Goal: Find specific page/section: Find specific page/section

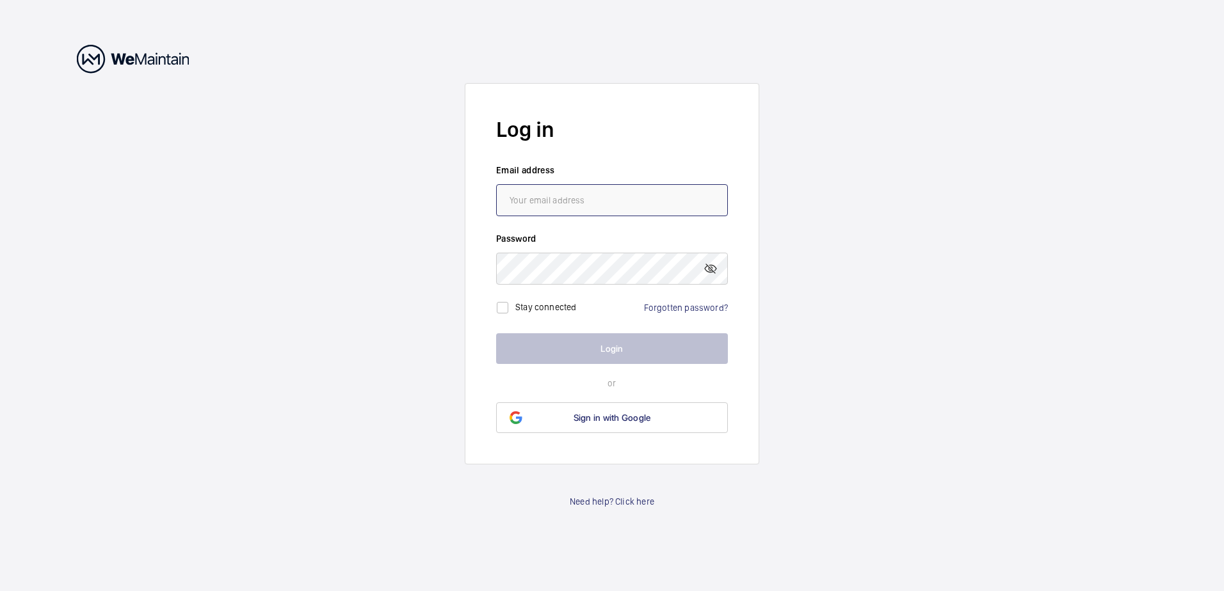
click at [608, 200] on input "email" at bounding box center [612, 200] width 232 height 32
type input "[PERSON_NAME][EMAIL_ADDRESS][PERSON_NAME][DOMAIN_NAME]"
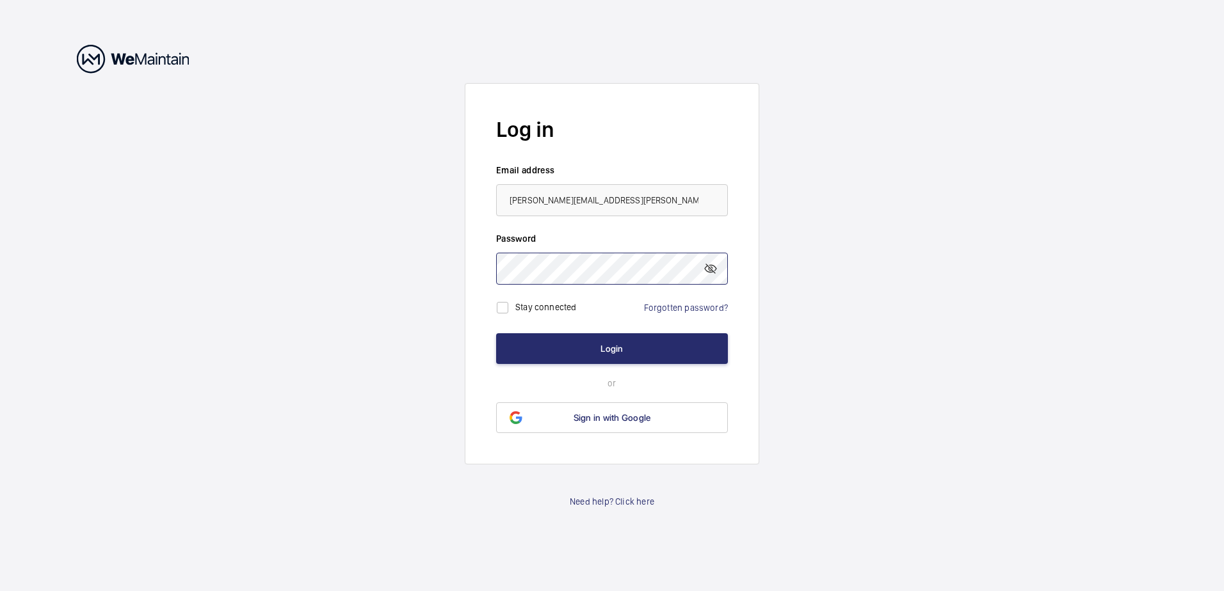
click at [496, 333] on button "Login" at bounding box center [612, 348] width 232 height 31
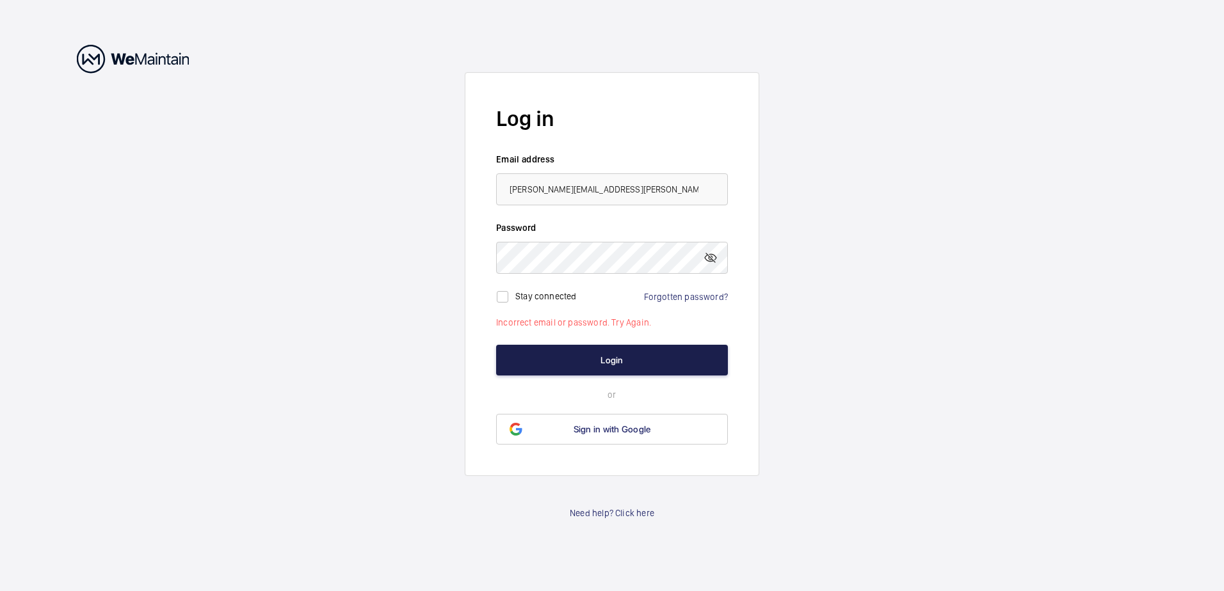
click at [655, 346] on button "Login" at bounding box center [612, 360] width 232 height 31
click at [716, 263] on mat-icon at bounding box center [710, 257] width 15 height 15
click at [451, 244] on wm-front-auth-container "Log in Email address [PERSON_NAME][EMAIL_ADDRESS][PERSON_NAME][DOMAIN_NAME] Pas…" at bounding box center [612, 295] width 1224 height 591
click at [496, 345] on button "Login" at bounding box center [612, 360] width 232 height 31
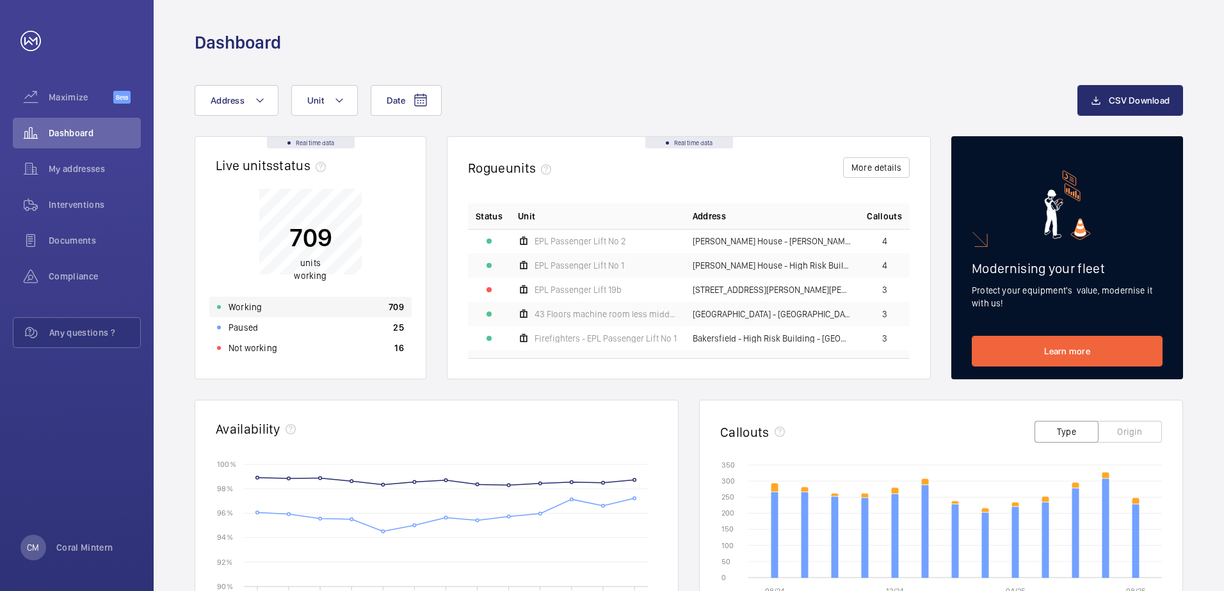
click at [253, 308] on p "Working" at bounding box center [244, 307] width 33 height 13
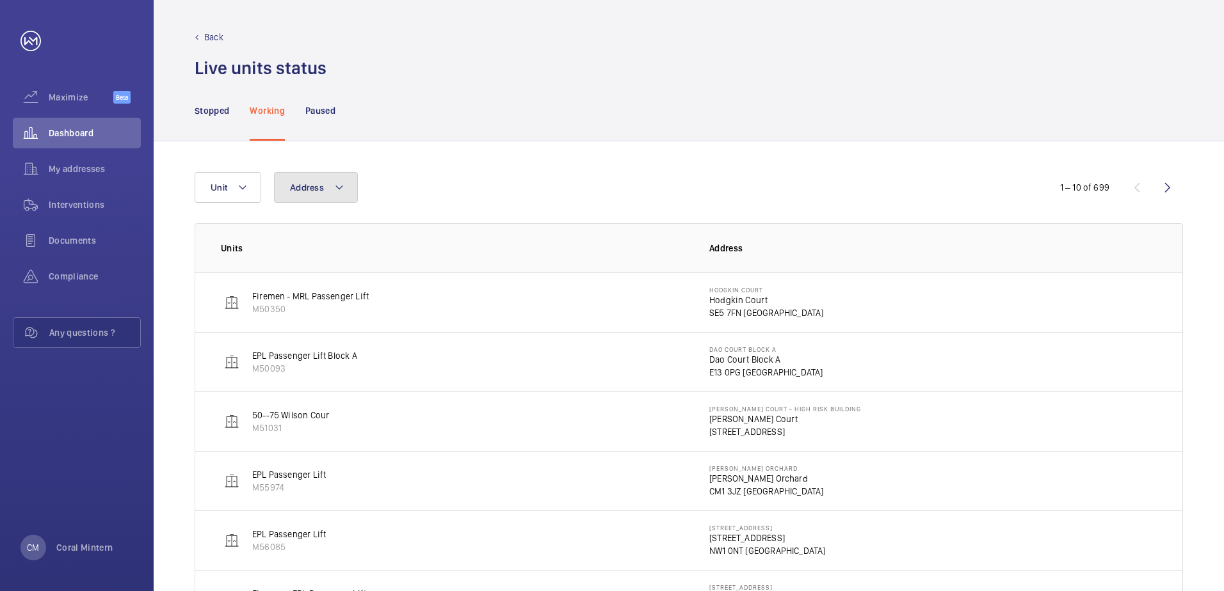
click at [323, 184] on button "Address" at bounding box center [316, 187] width 84 height 31
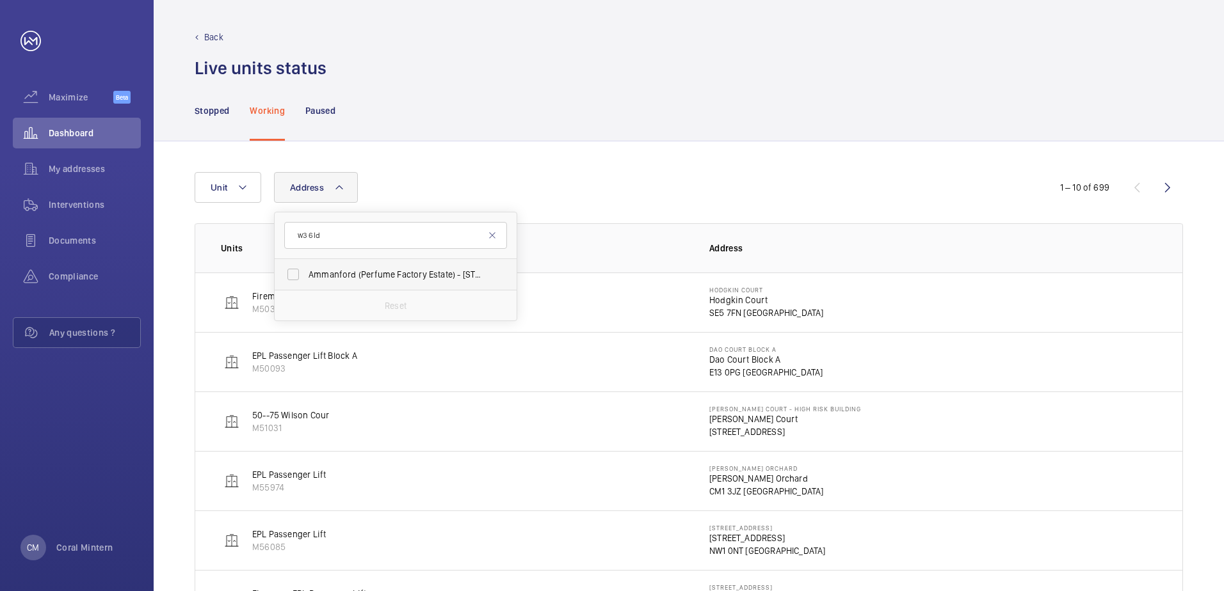
type input "w3 6ld"
click at [378, 274] on span "Ammanford (Perfume Factory Estate) - [STREET_ADDRESS]" at bounding box center [396, 274] width 176 height 13
click at [306, 274] on input "Ammanford (Perfume Factory Estate) - [STREET_ADDRESS]" at bounding box center [293, 275] width 26 height 26
checkbox input "true"
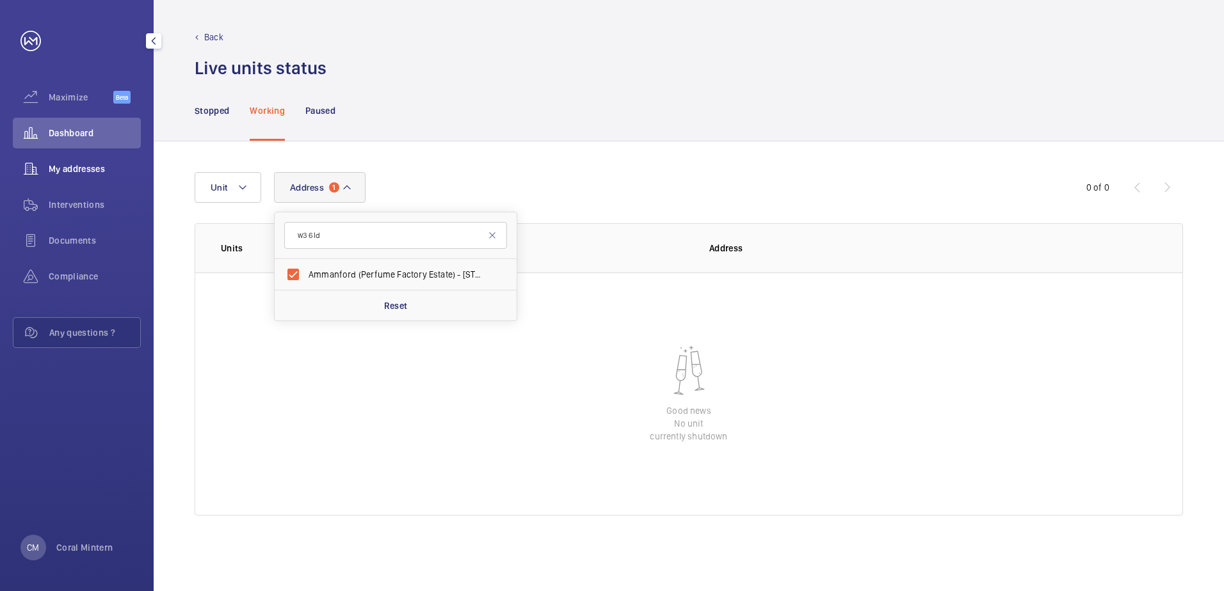
click at [66, 155] on div "My addresses" at bounding box center [77, 169] width 128 height 31
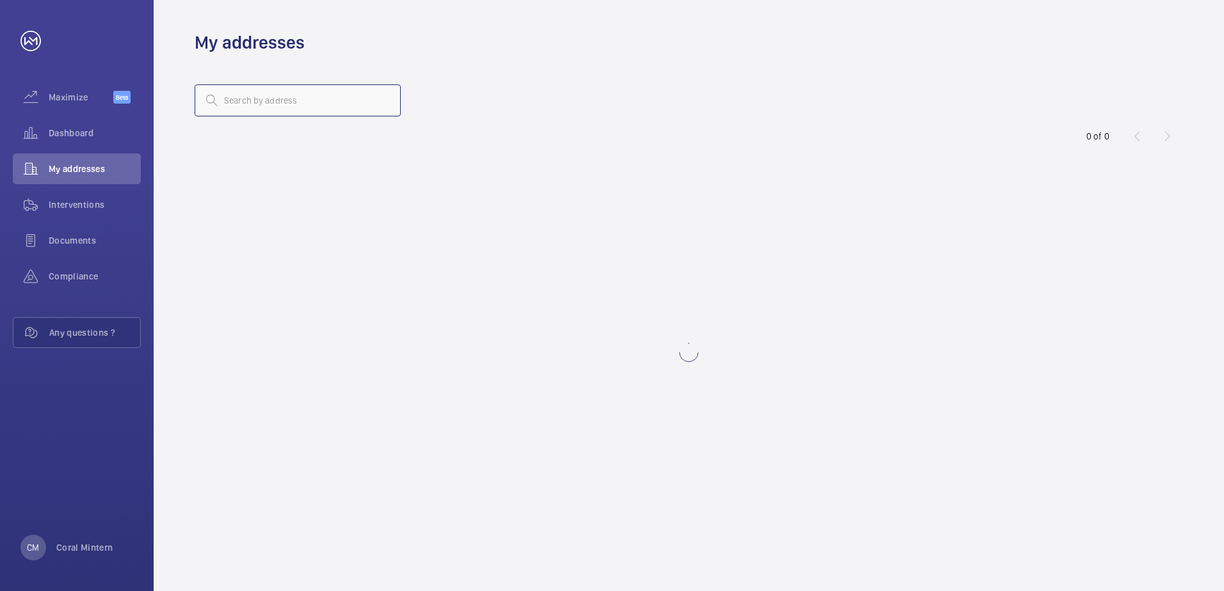
click at [255, 99] on input "text" at bounding box center [298, 100] width 206 height 32
drag, startPoint x: 284, startPoint y: 109, endPoint x: 183, endPoint y: 99, distance: 101.6
click at [183, 99] on wm-front-address-list "w3 6ld 0 of 0 No result" at bounding box center [689, 322] width 1070 height 537
click at [319, 109] on input "ammanford" at bounding box center [298, 100] width 206 height 32
drag, startPoint x: 300, startPoint y: 102, endPoint x: 154, endPoint y: 90, distance: 147.0
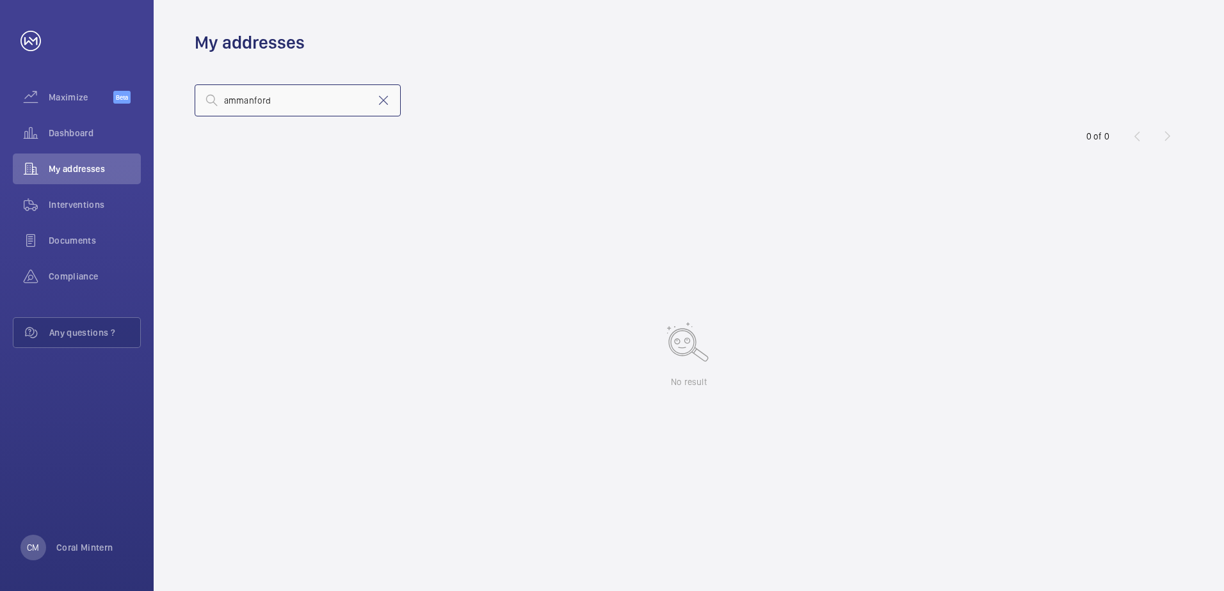
click at [154, 90] on wm-front-address-list "ammanford 0 of 0 No result" at bounding box center [689, 322] width 1070 height 537
drag, startPoint x: 311, startPoint y: 106, endPoint x: 196, endPoint y: 82, distance: 117.0
click at [196, 82] on wm-front-address-list "perfume 0 of 0 No result" at bounding box center [689, 322] width 1070 height 537
type input "w3"
click at [385, 100] on mat-icon at bounding box center [383, 100] width 15 height 15
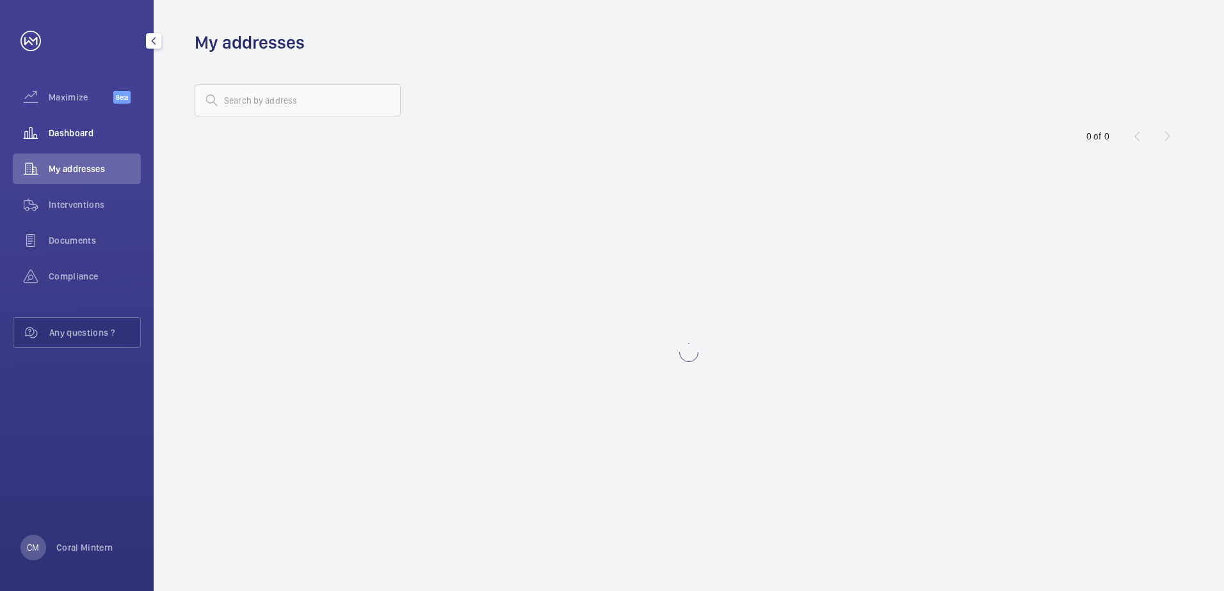
click at [105, 134] on span "Dashboard" at bounding box center [95, 133] width 92 height 13
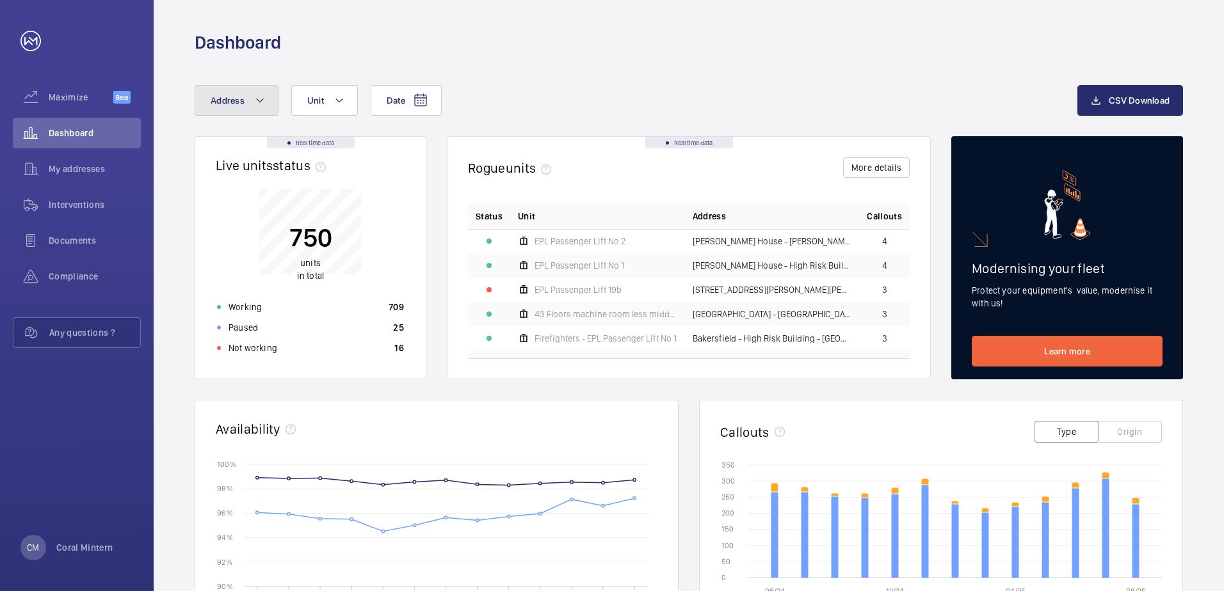
click at [238, 112] on button "Address" at bounding box center [237, 100] width 84 height 31
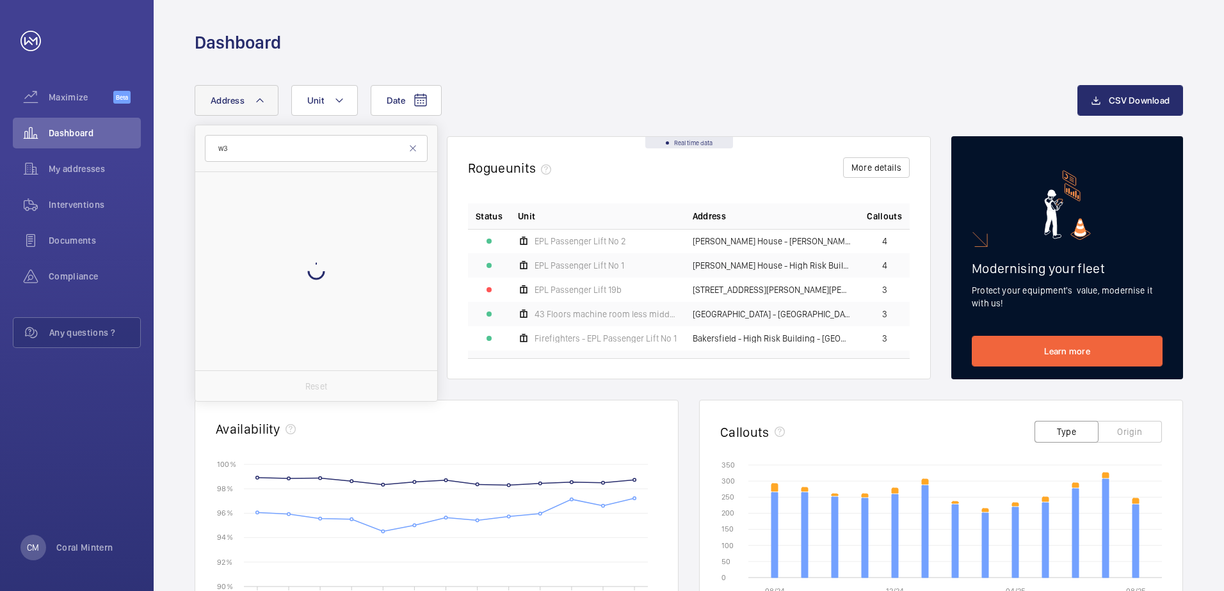
type input "w"
type input "a"
type input "p"
type input "w"
type input "a"
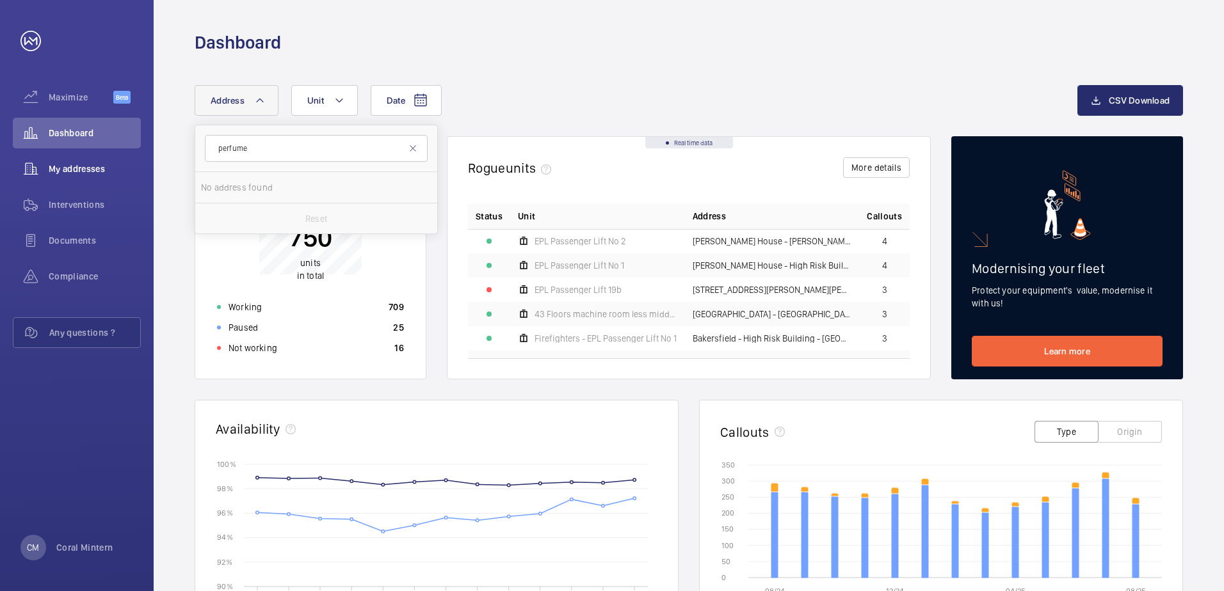
type input "perfume"
click at [97, 173] on span "My addresses" at bounding box center [95, 169] width 92 height 13
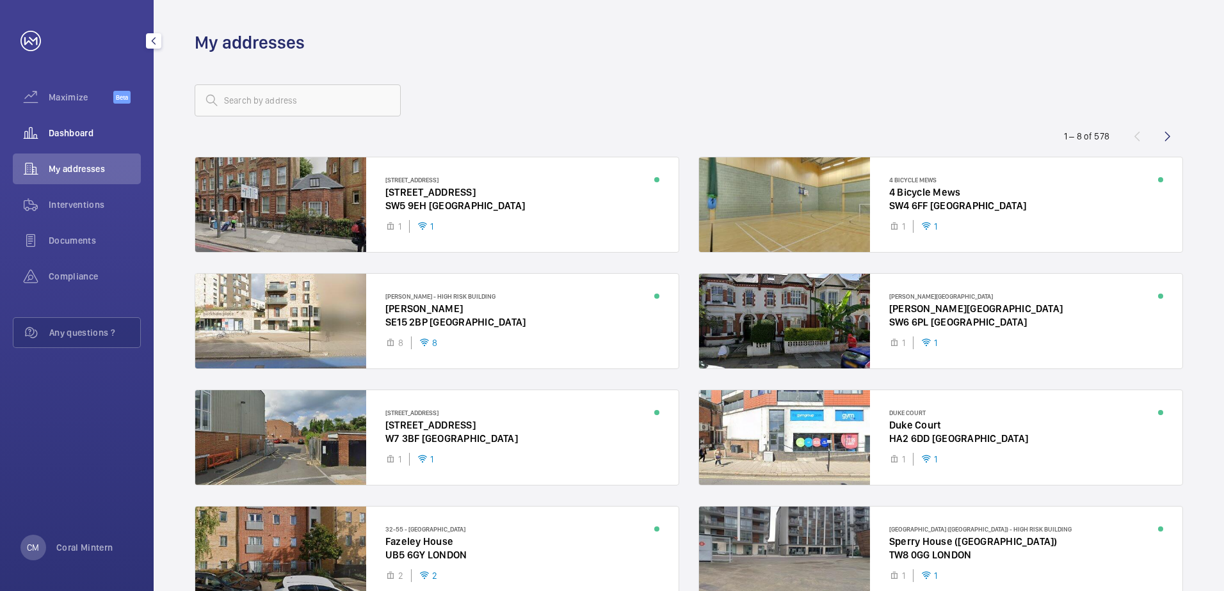
click at [105, 128] on span "Dashboard" at bounding box center [95, 133] width 92 height 13
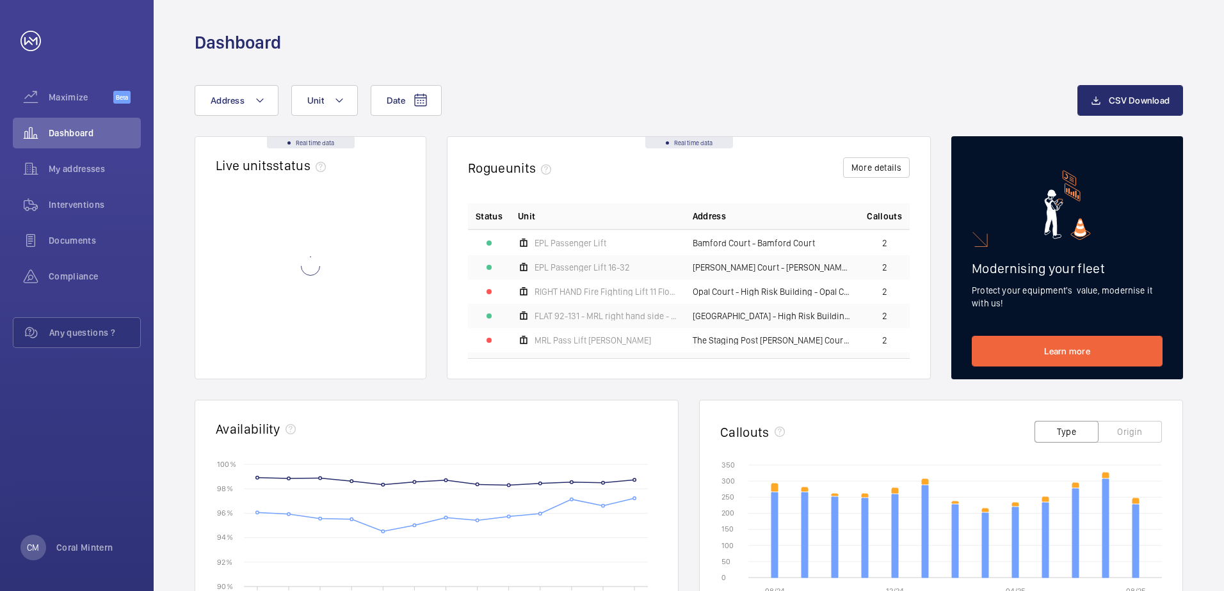
scroll to position [527, 0]
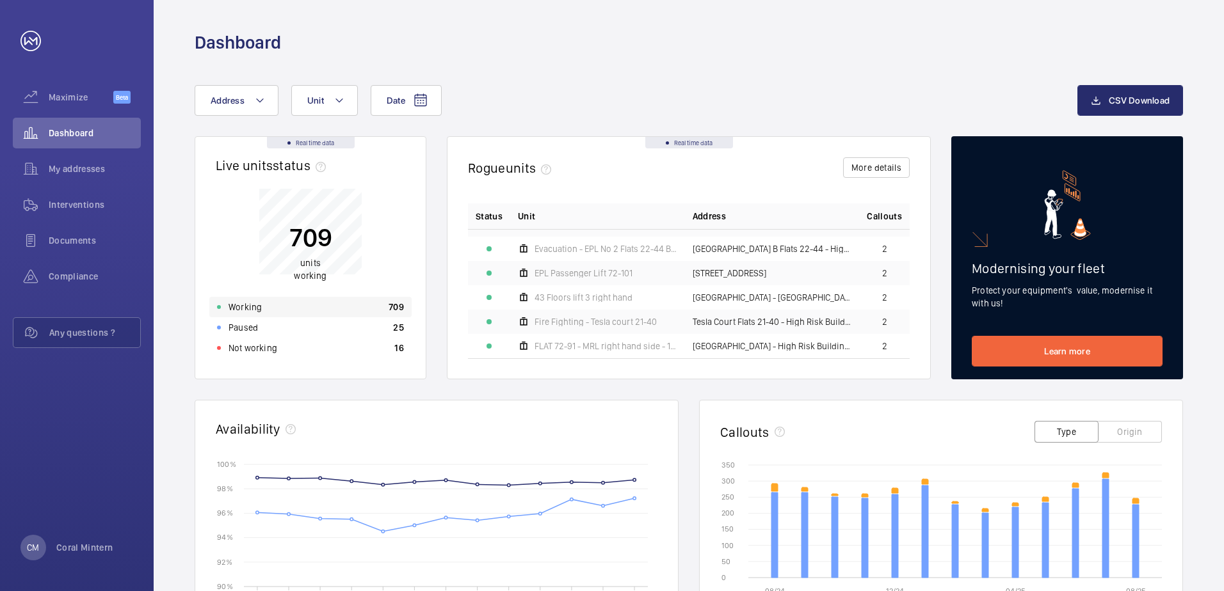
click at [316, 298] on div "Working 709" at bounding box center [310, 307] width 202 height 20
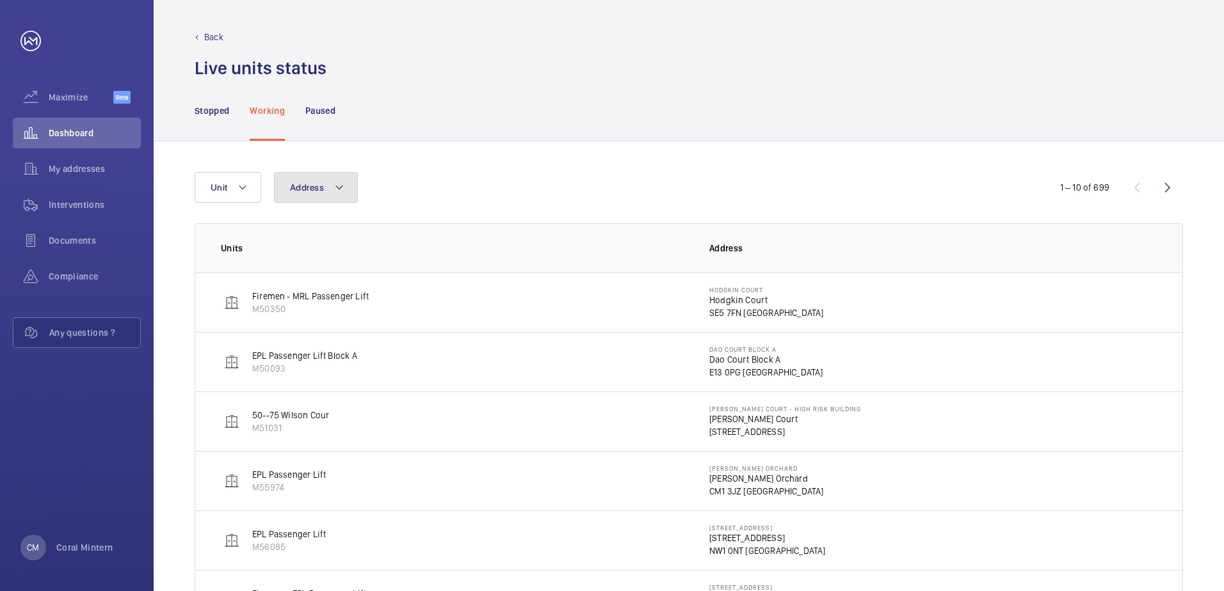
click at [329, 181] on button "Address" at bounding box center [316, 187] width 84 height 31
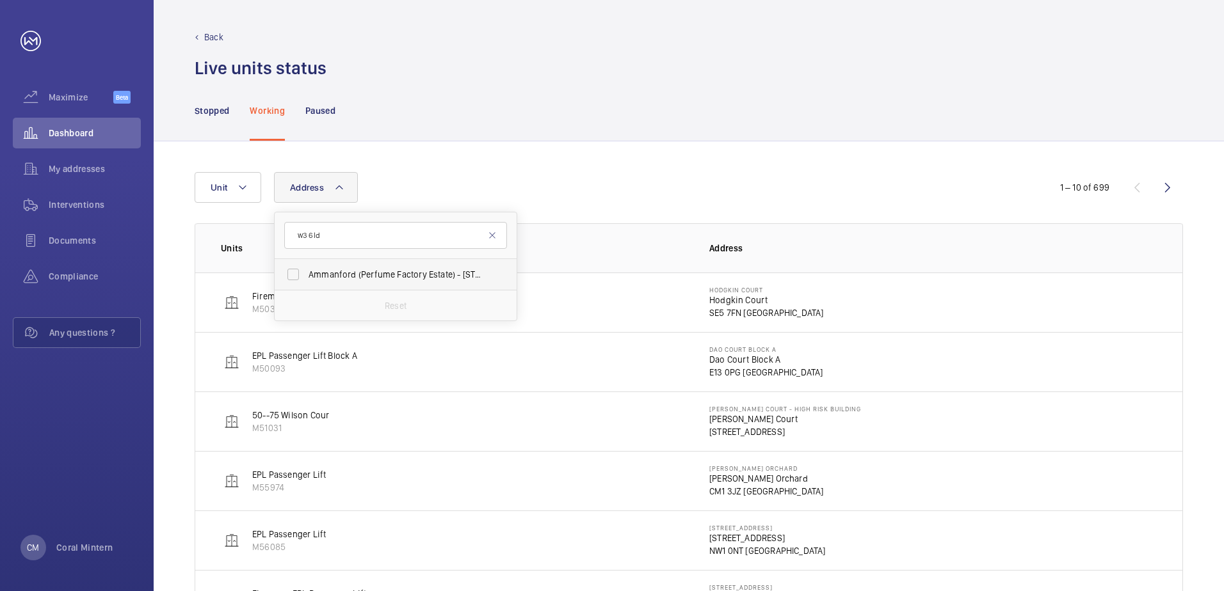
type input "w3 6ld"
click at [456, 263] on label "Ammanford (Perfume Factory Estate) - [STREET_ADDRESS]" at bounding box center [386, 274] width 223 height 31
click at [306, 263] on input "Ammanford (Perfume Factory Estate) - [STREET_ADDRESS]" at bounding box center [293, 275] width 26 height 26
checkbox input "true"
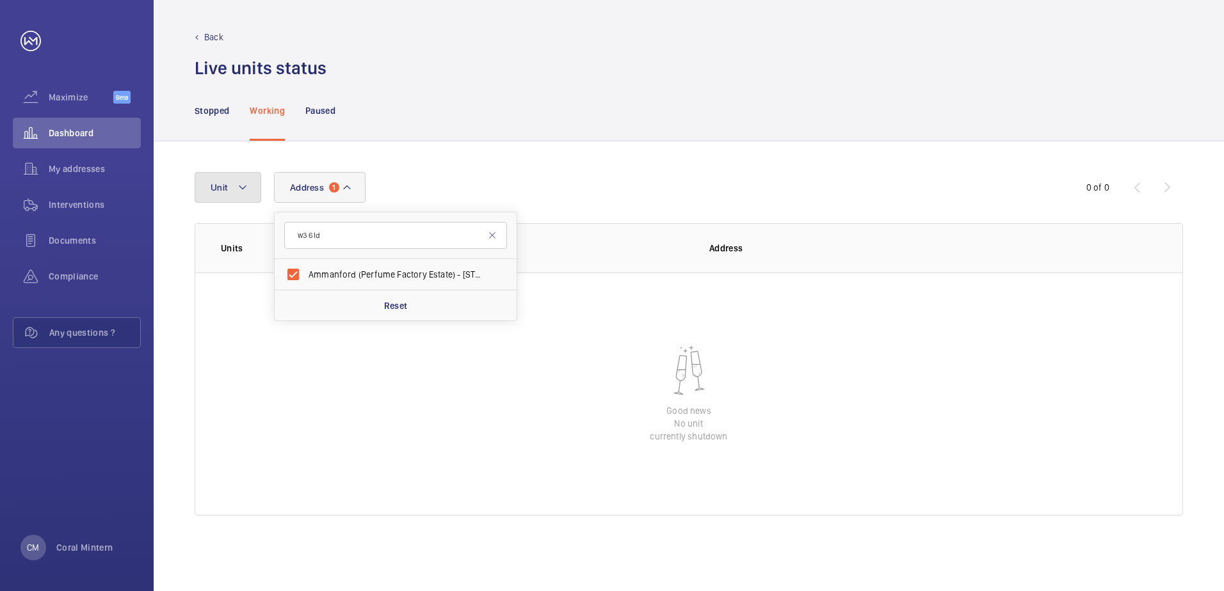
click at [245, 198] on button "Unit" at bounding box center [228, 187] width 67 height 31
click at [301, 276] on span "Ammanford (Perfume Factory Estate) - [STREET_ADDRESS]" at bounding box center [316, 273] width 216 height 13
click at [324, 273] on span "Ammanford (Perfume Factory Estate) - [STREET_ADDRESS]" at bounding box center [316, 273] width 216 height 13
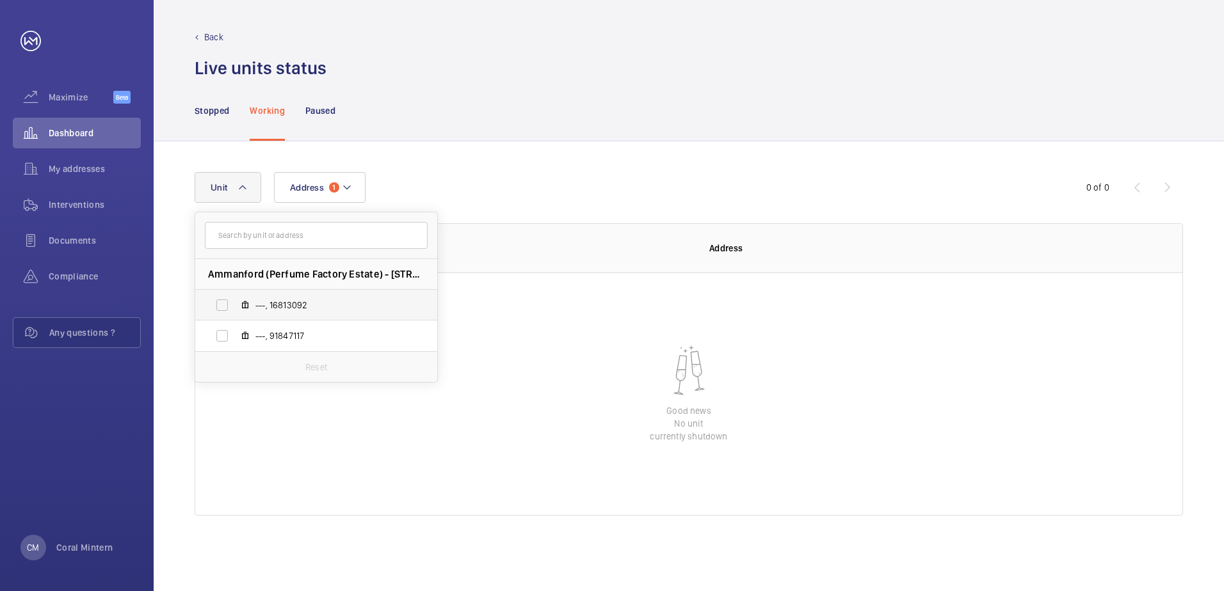
click at [317, 307] on span "---, 16813092" at bounding box center [329, 305] width 148 height 13
click at [235, 307] on input "---, 16813092" at bounding box center [222, 305] width 26 height 26
checkbox input "true"
click at [319, 333] on span "---, 91847117" at bounding box center [329, 336] width 148 height 13
click at [235, 333] on input "---, 91847117" at bounding box center [222, 336] width 26 height 26
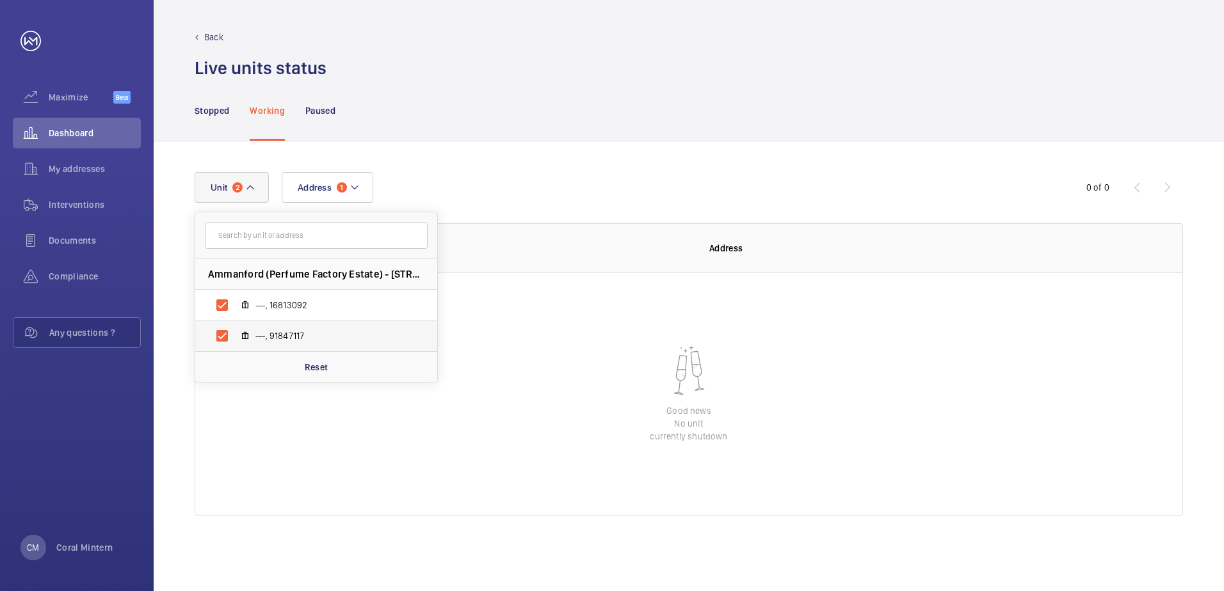
click at [329, 322] on label "---, 91847117" at bounding box center [305, 336] width 221 height 31
click at [235, 323] on input "---, 91847117" at bounding box center [222, 336] width 26 height 26
checkbox input "false"
click at [329, 303] on span "---, 16813092" at bounding box center [329, 305] width 148 height 13
click at [235, 303] on input "---, 16813092" at bounding box center [222, 305] width 26 height 26
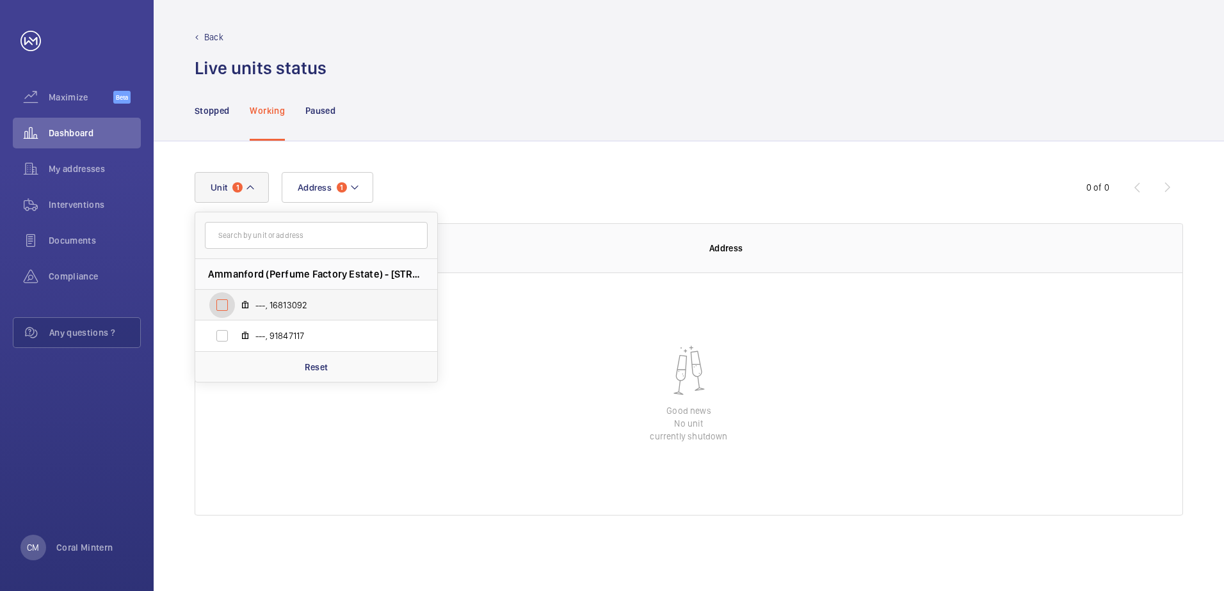
checkbox input "false"
click at [99, 169] on span "My addresses" at bounding box center [95, 169] width 92 height 13
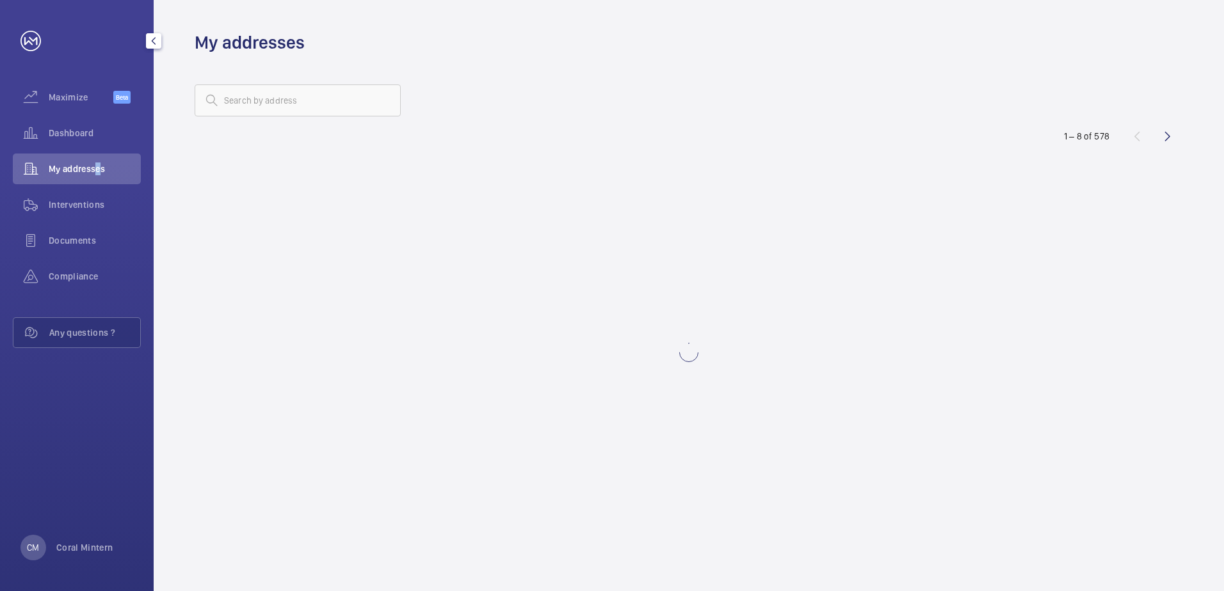
click at [99, 168] on span "My addresses" at bounding box center [95, 169] width 92 height 13
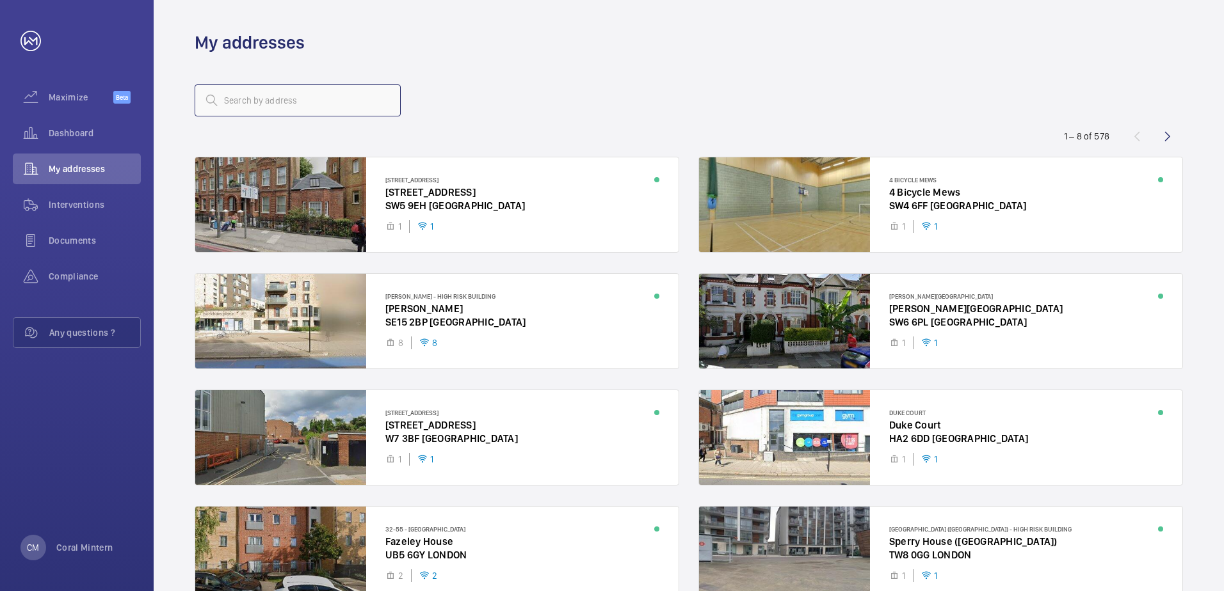
click at [288, 103] on input "text" at bounding box center [298, 100] width 206 height 32
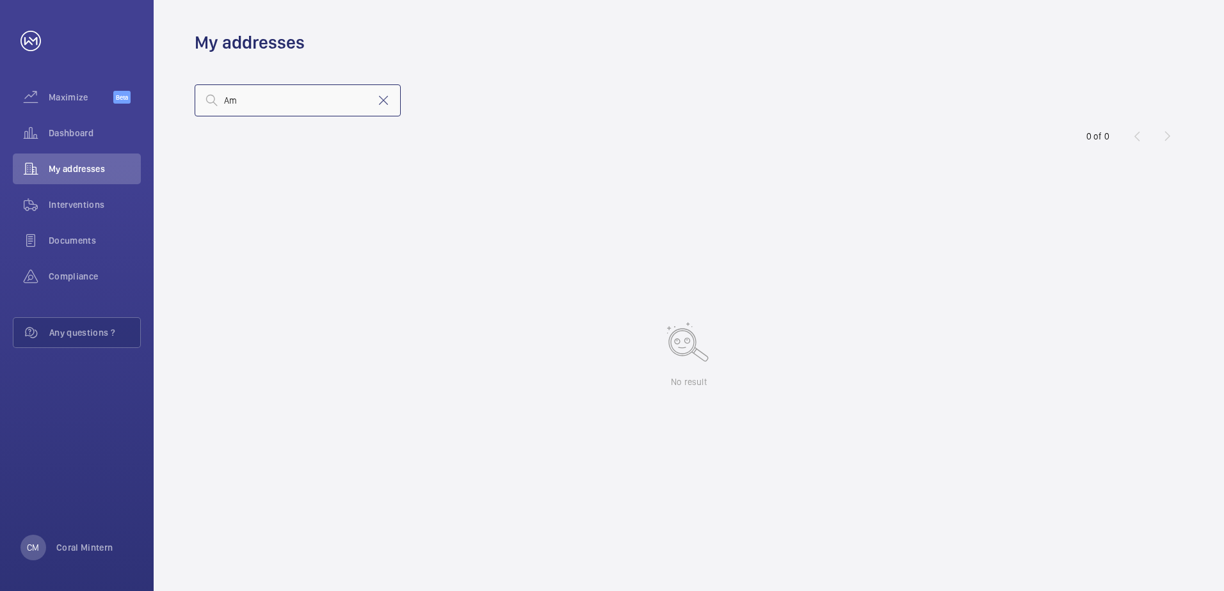
type input "A"
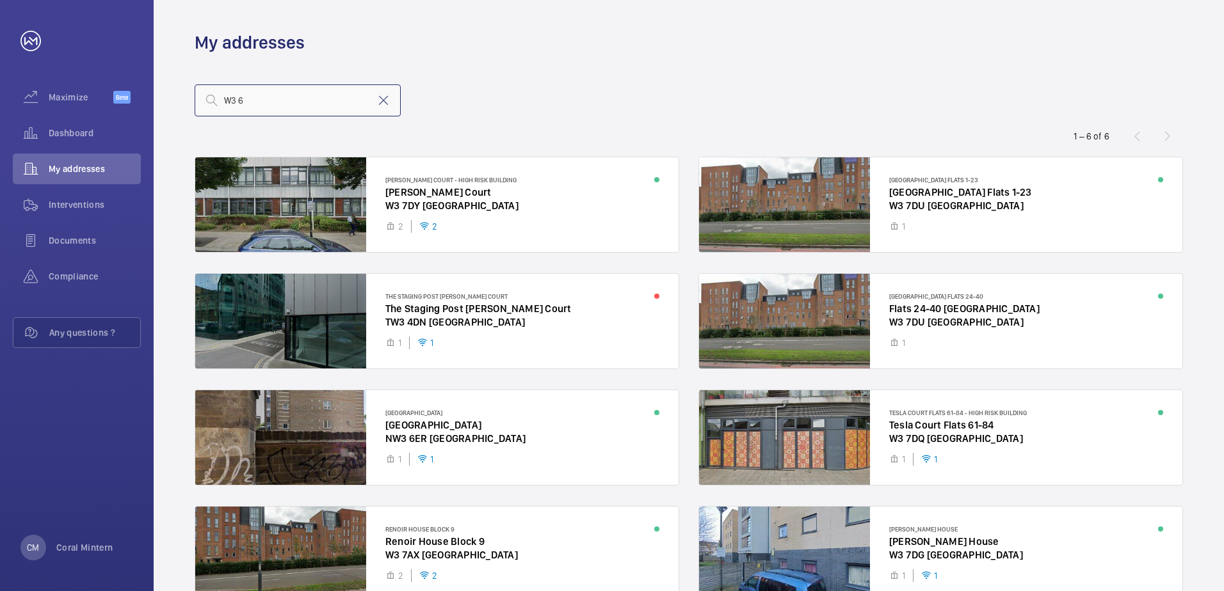
drag, startPoint x: 267, startPoint y: 87, endPoint x: 190, endPoint y: 86, distance: 77.4
click at [172, 86] on wm-front-address-list "W3 6 1 – 6 of [GEOGRAPHIC_DATA][PERSON_NAME] - [GEOGRAPHIC_DATA][STREET_ADDRESS…" at bounding box center [689, 534] width 1070 height 961
type input "h"
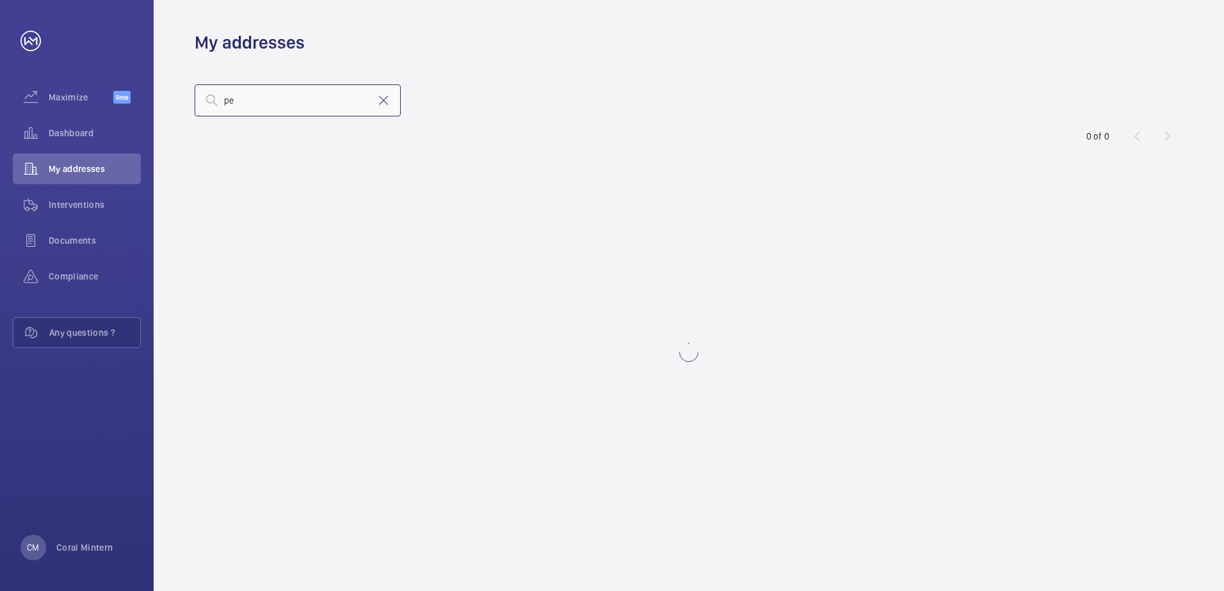
type input "p"
type input "ammanford"
click at [347, 150] on wm-front-async-data-loader "No result" at bounding box center [689, 352] width 988 height 417
